Goal: Task Accomplishment & Management: Complete application form

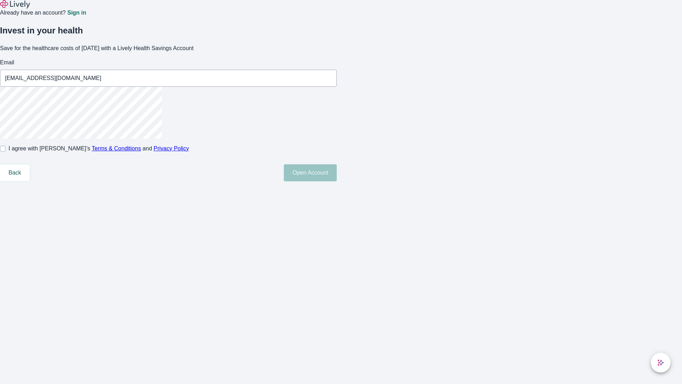
click at [6, 151] on input "I agree with Lively’s Terms & Conditions and Privacy Policy" at bounding box center [3, 149] width 6 height 6
checkbox input "true"
click at [337, 181] on button "Open Account" at bounding box center [310, 172] width 53 height 17
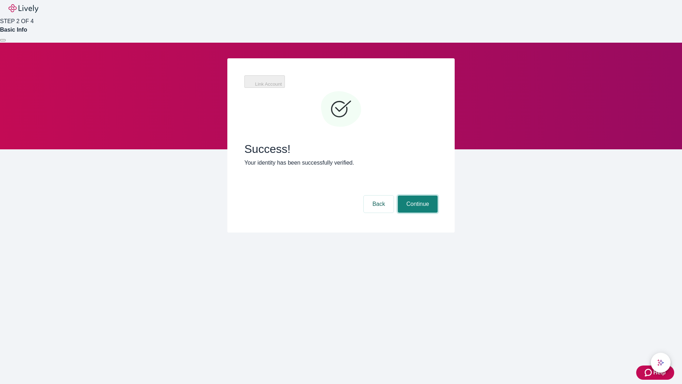
click at [417, 195] on button "Continue" at bounding box center [418, 203] width 40 height 17
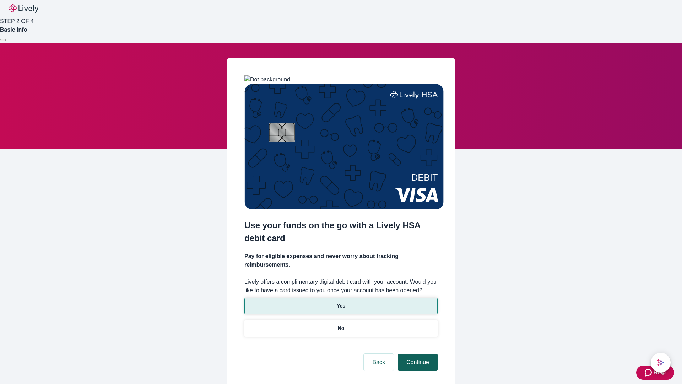
click at [341, 324] on p "No" at bounding box center [341, 327] width 7 height 7
click at [417, 354] on button "Continue" at bounding box center [418, 362] width 40 height 17
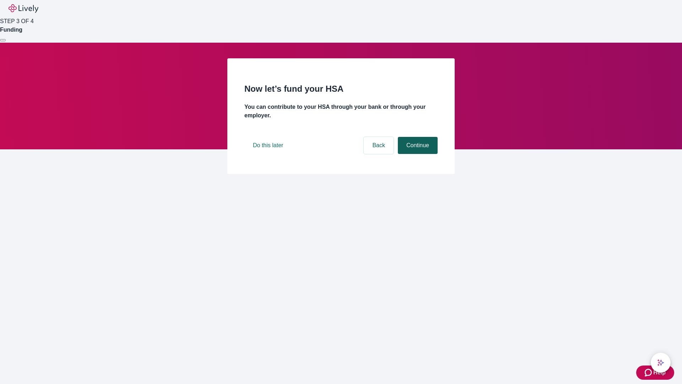
click at [417, 154] on button "Continue" at bounding box center [418, 145] width 40 height 17
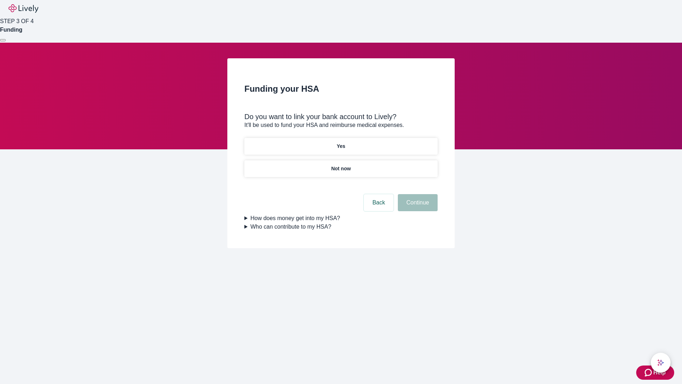
click at [341, 142] on p "Yes" at bounding box center [341, 145] width 9 height 7
click at [417, 194] on button "Continue" at bounding box center [418, 202] width 40 height 17
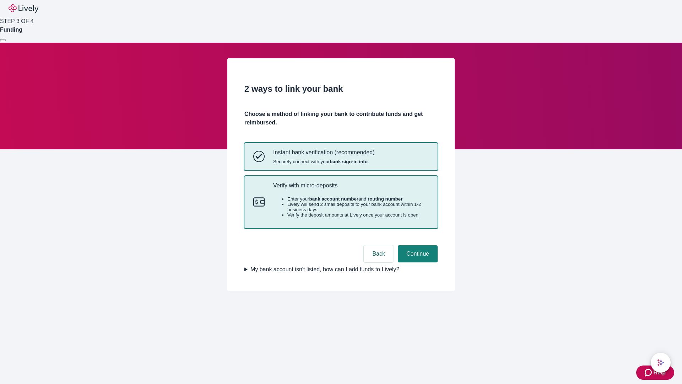
click at [351, 189] on p "Verify with micro-deposits" at bounding box center [351, 185] width 156 height 7
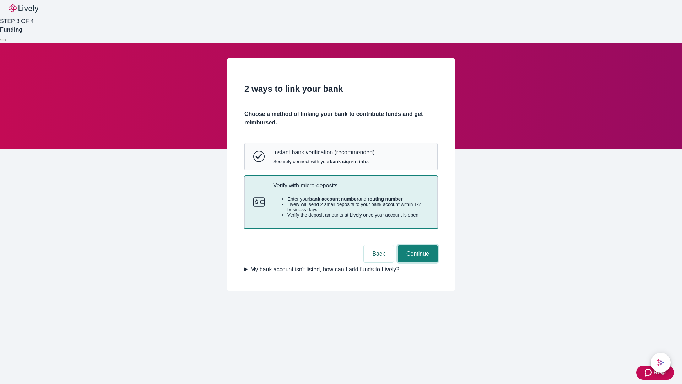
click at [417, 262] on button "Continue" at bounding box center [418, 253] width 40 height 17
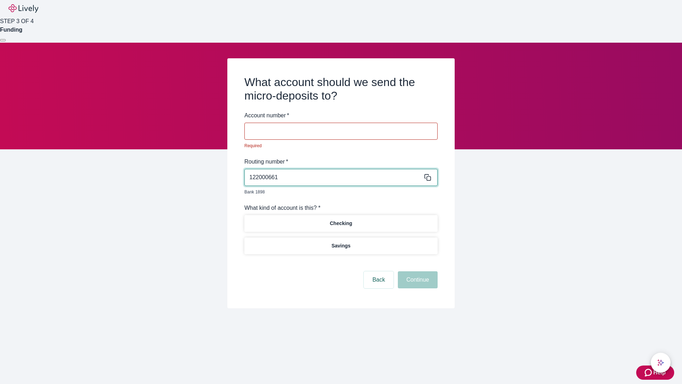
type input "122000661"
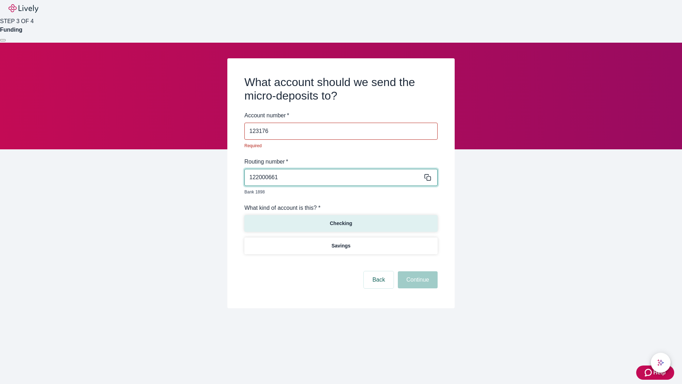
type input "123176"
click at [341, 220] on p "Checking" at bounding box center [341, 223] width 22 height 7
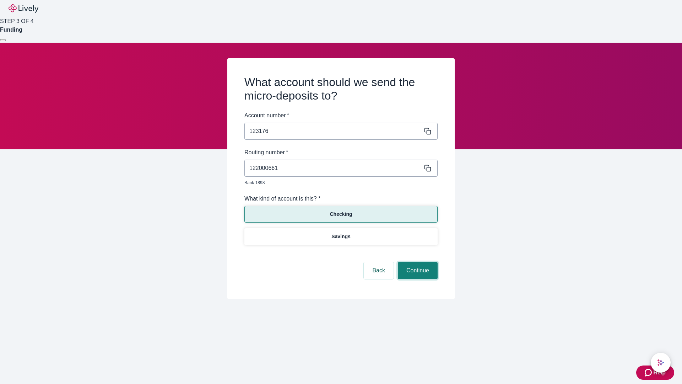
click at [417, 262] on button "Continue" at bounding box center [418, 270] width 40 height 17
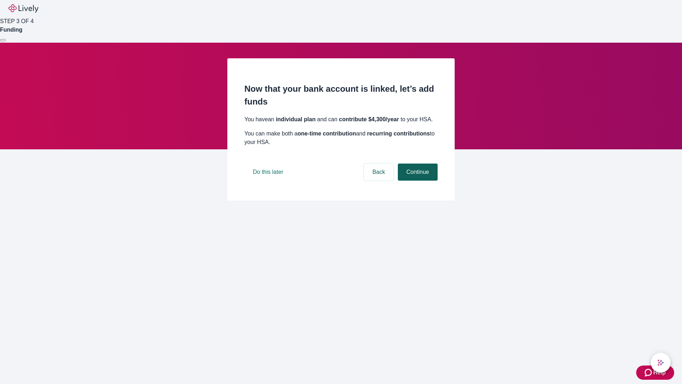
click at [417, 181] on button "Continue" at bounding box center [418, 171] width 40 height 17
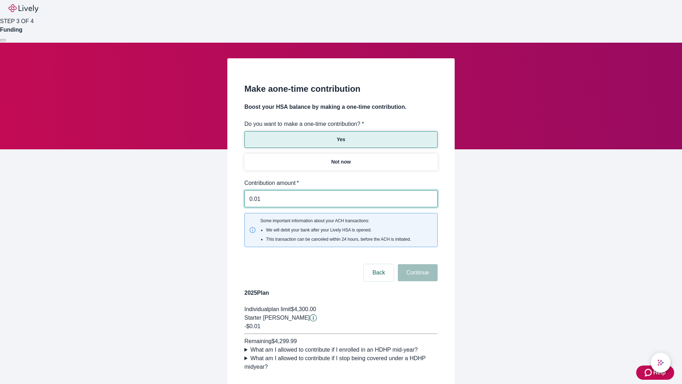
type input "0.01"
click at [417, 264] on button "Continue" at bounding box center [418, 272] width 40 height 17
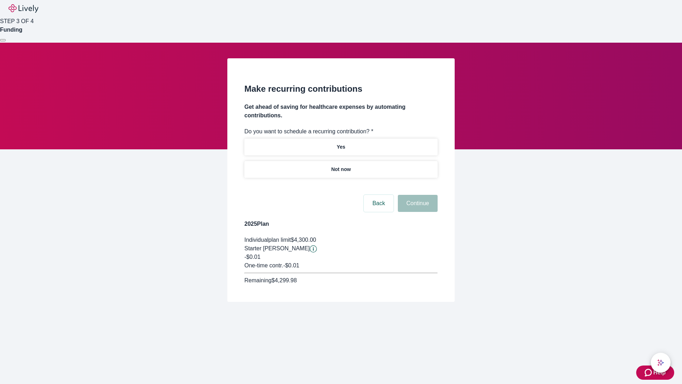
click at [341, 166] on p "Not now" at bounding box center [341, 169] width 20 height 7
click at [417, 195] on button "Continue" at bounding box center [418, 203] width 40 height 17
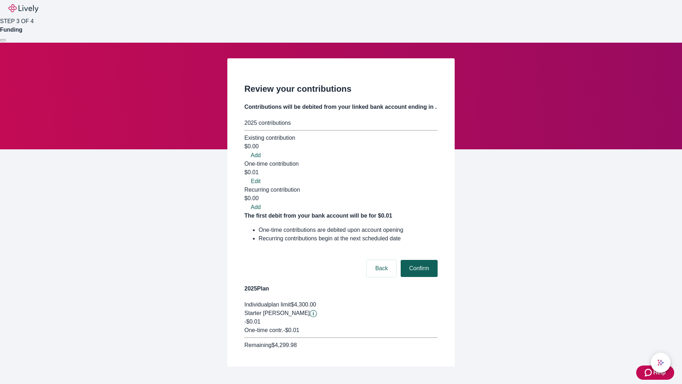
click at [418, 260] on button "Confirm" at bounding box center [419, 268] width 37 height 17
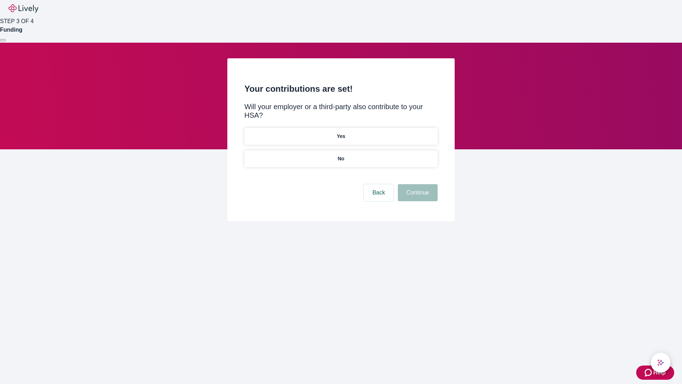
click at [341, 155] on p "No" at bounding box center [341, 158] width 7 height 7
click at [417, 184] on button "Continue" at bounding box center [418, 192] width 40 height 17
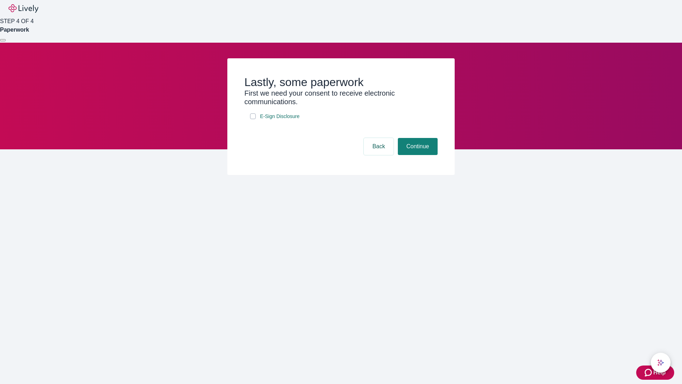
click at [253, 119] on input "E-Sign Disclosure" at bounding box center [253, 116] width 6 height 6
checkbox input "true"
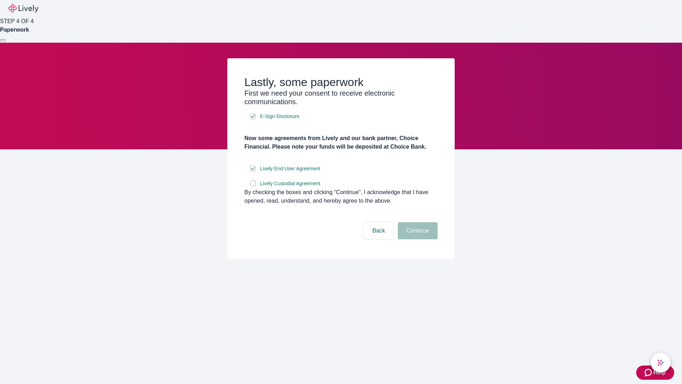
click at [253, 186] on input "Lively Custodial Agreement" at bounding box center [253, 184] width 6 height 6
checkbox input "true"
click at [417, 239] on button "Continue" at bounding box center [418, 230] width 40 height 17
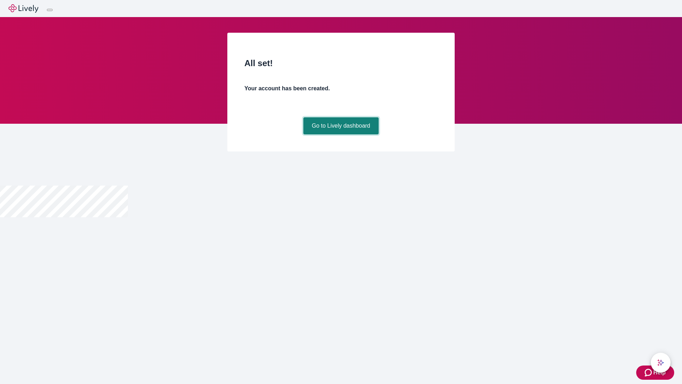
click at [341, 134] on link "Go to Lively dashboard" at bounding box center [341, 125] width 76 height 17
